Goal: Navigation & Orientation: Find specific page/section

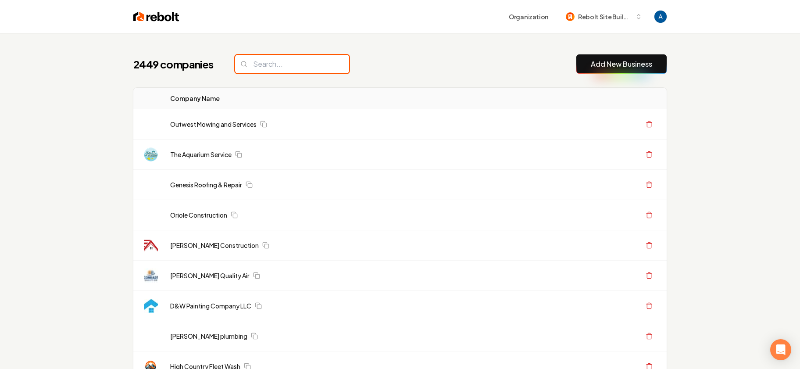
click at [285, 65] on input "search" at bounding box center [292, 64] width 114 height 18
click at [371, 65] on div "2449 companies Add New Business" at bounding box center [399, 63] width 533 height 19
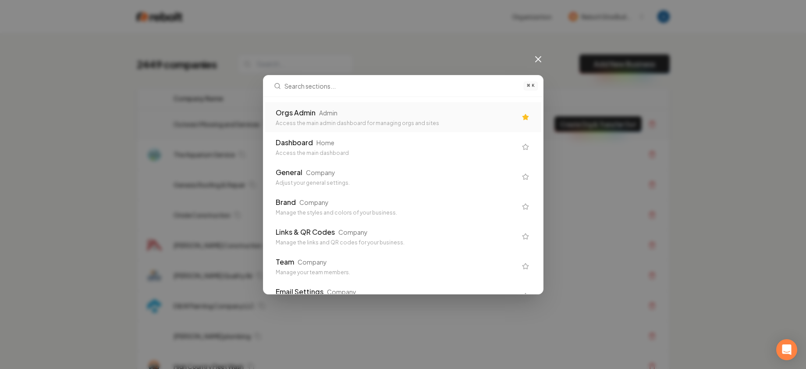
click at [364, 113] on div "Orgs Admin Admin" at bounding box center [396, 112] width 241 height 11
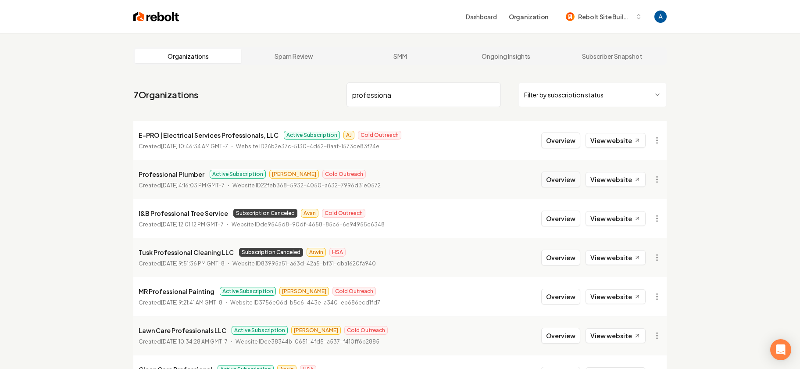
type input "professiona"
click at [565, 182] on button "Overview" at bounding box center [560, 179] width 39 height 16
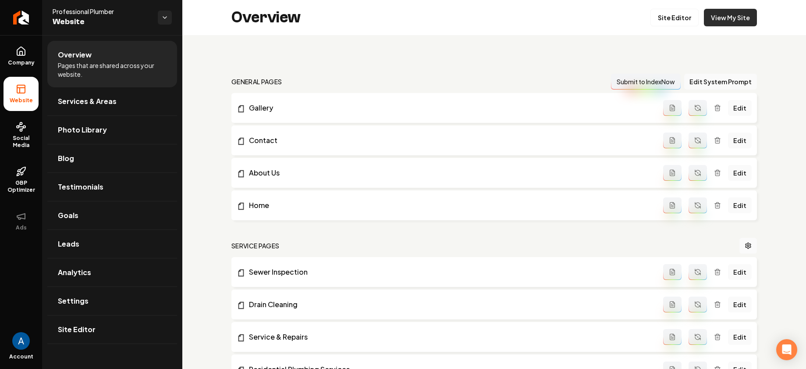
click at [709, 21] on link "View My Site" at bounding box center [730, 18] width 53 height 18
click at [7, 54] on link "Company" at bounding box center [21, 56] width 35 height 34
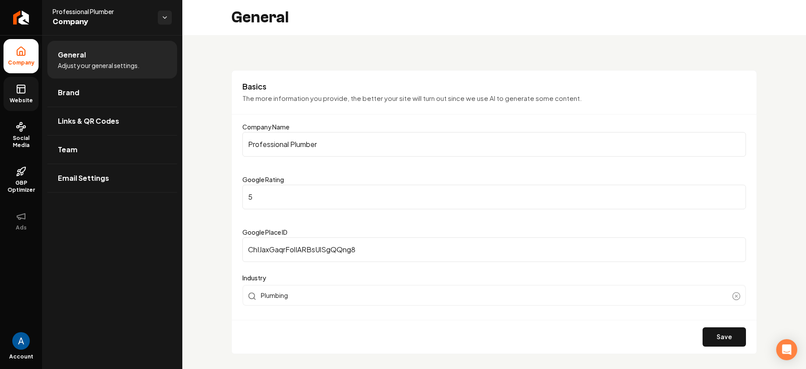
click at [18, 96] on link "Website" at bounding box center [21, 94] width 35 height 34
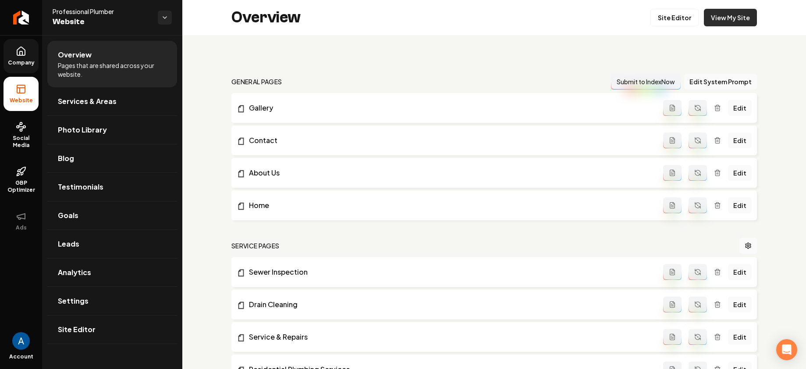
click at [719, 18] on link "View My Site" at bounding box center [730, 18] width 53 height 18
